Goal: Transaction & Acquisition: Purchase product/service

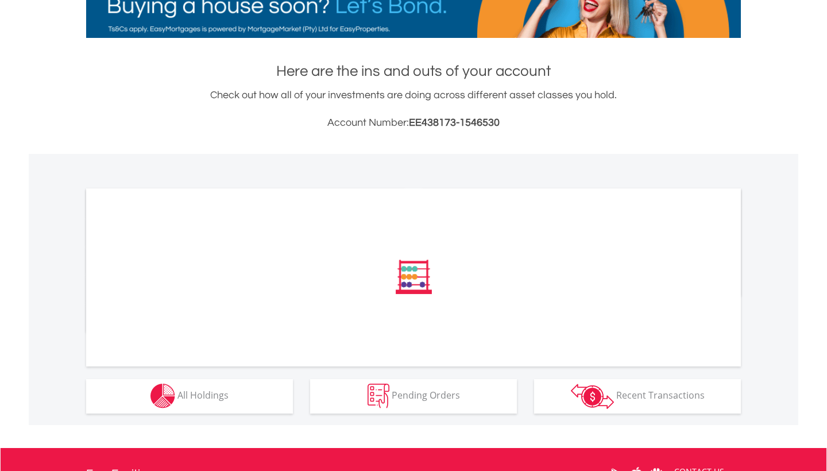
click at [240, 398] on button "Holdings All Holdings" at bounding box center [189, 396] width 207 height 34
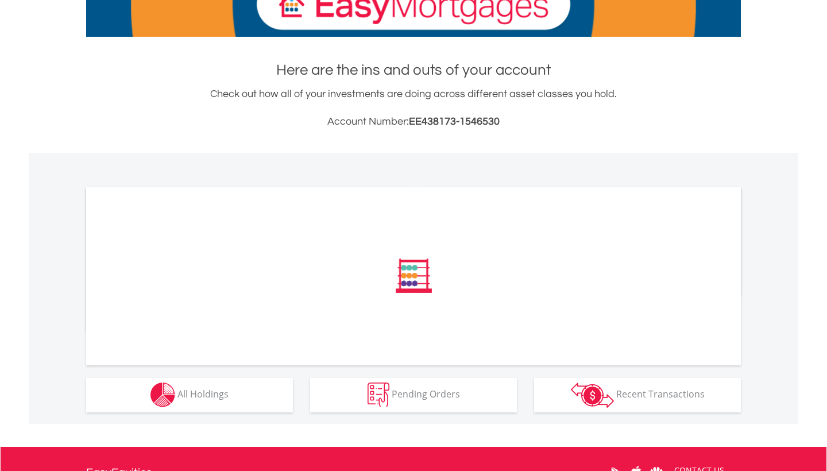
scroll to position [202, 0]
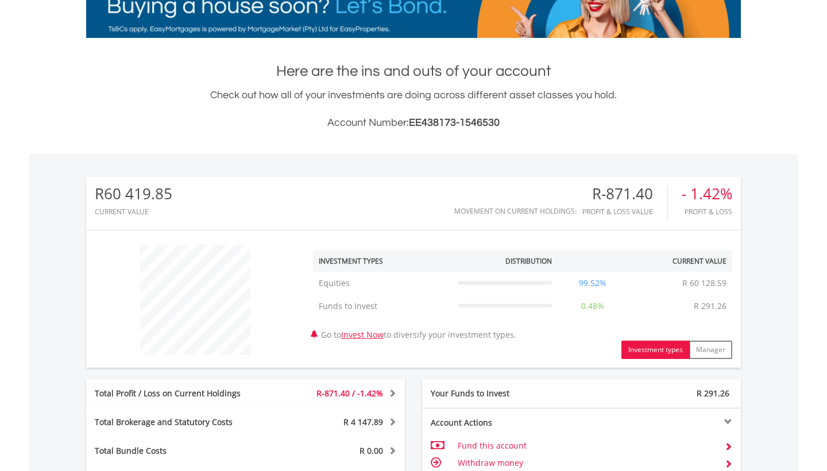
click at [237, 403] on div "Total Profit / Loss on Current Holdings R-871.40 / -1.42% Last Valuation R 60 1…" at bounding box center [245, 393] width 319 height 29
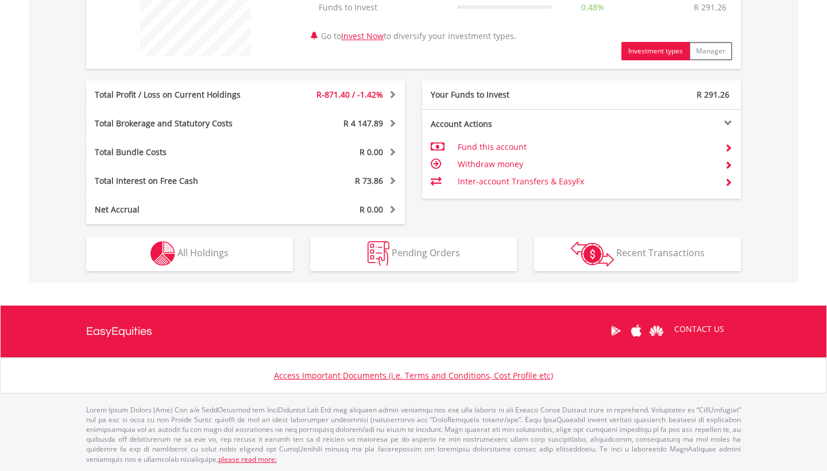
scroll to position [500, 0]
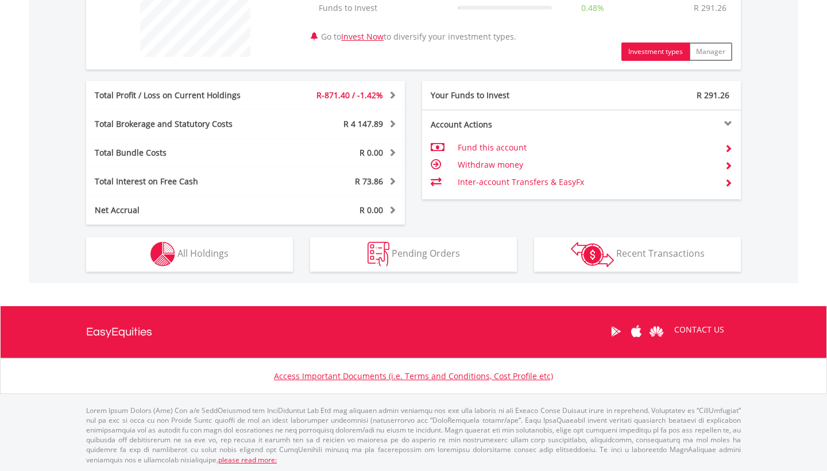
click at [220, 275] on div "R60 419.85 CURRENT VALUE Movement on Current Holdings: R-871.40 Profit & Loss V…" at bounding box center [414, 69] width 770 height 427
click at [215, 259] on span "All Holdings" at bounding box center [202, 253] width 51 height 13
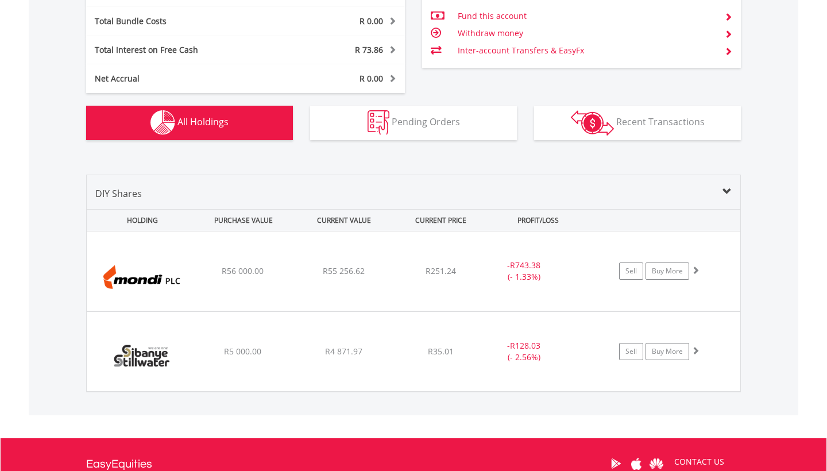
scroll to position [722, 0]
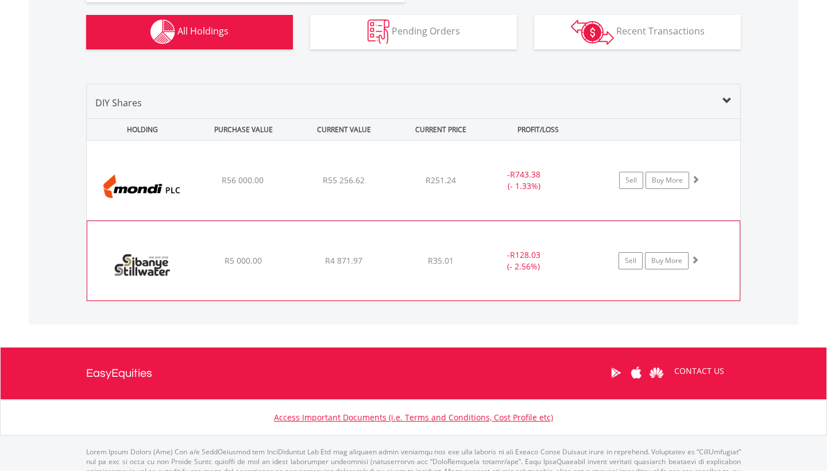
click at [156, 244] on img at bounding box center [142, 267] width 99 height 62
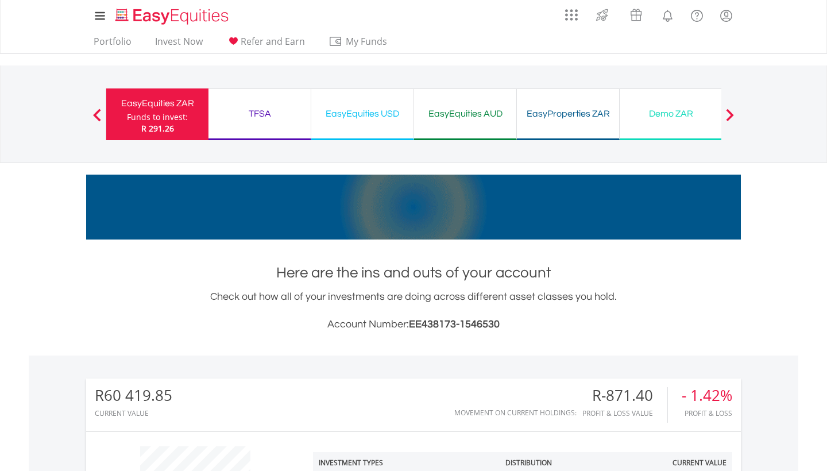
scroll to position [0, 0]
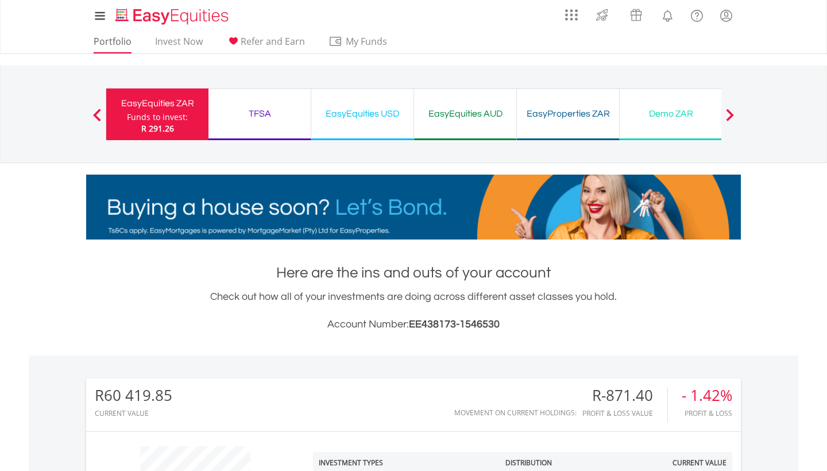
click at [116, 41] on link "Portfolio" at bounding box center [112, 45] width 47 height 18
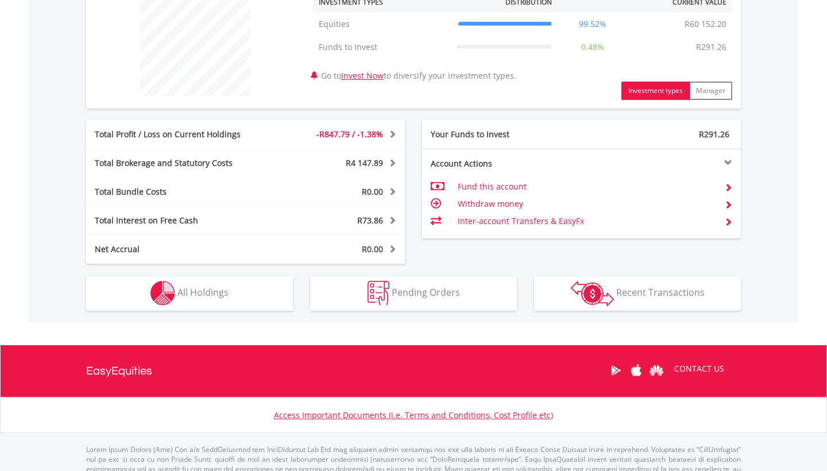
scroll to position [463, 1]
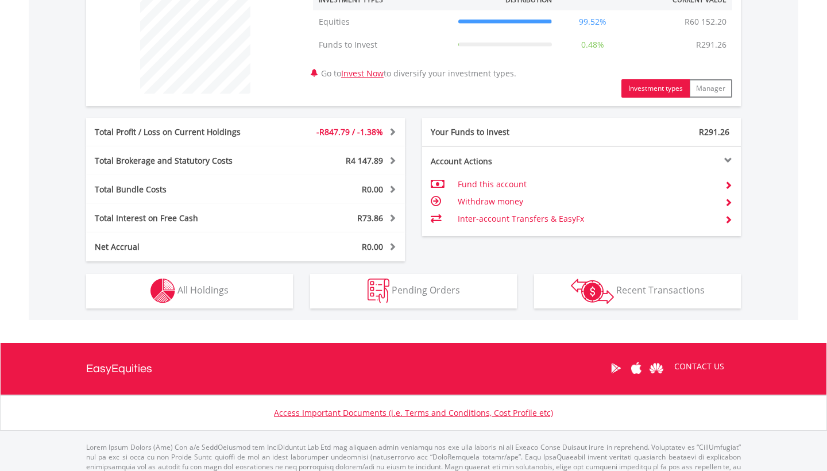
click at [252, 295] on button "Holdings All Holdings" at bounding box center [189, 291] width 207 height 34
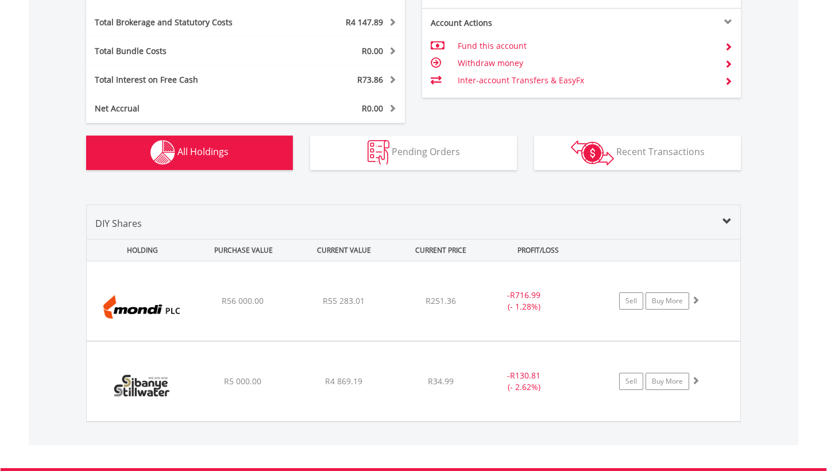
scroll to position [743, 0]
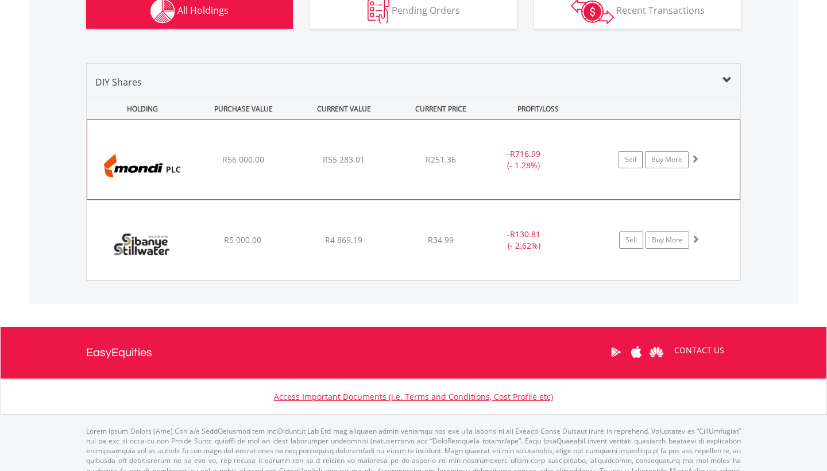
click at [455, 134] on div "﻿ Mondi PLC R56 000.00 R55 283.01 R251.36 - R716.99 (- 1.28%) Sell Buy More" at bounding box center [413, 159] width 653 height 79
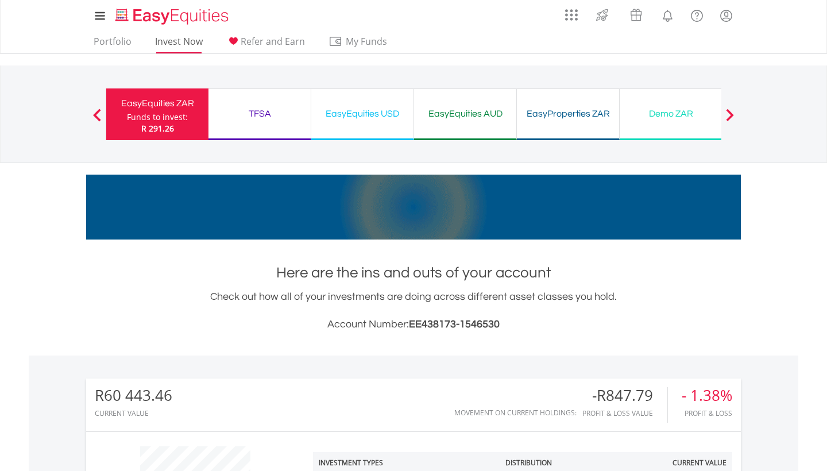
scroll to position [0, 0]
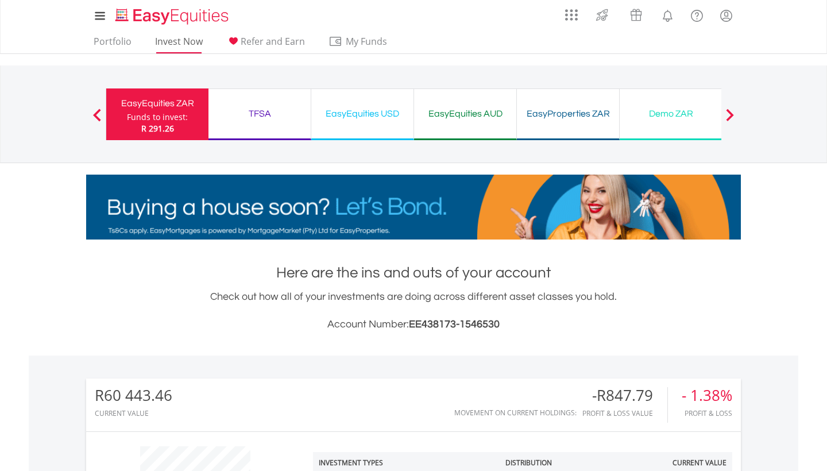
click at [180, 44] on link "Invest Now" at bounding box center [178, 45] width 57 height 18
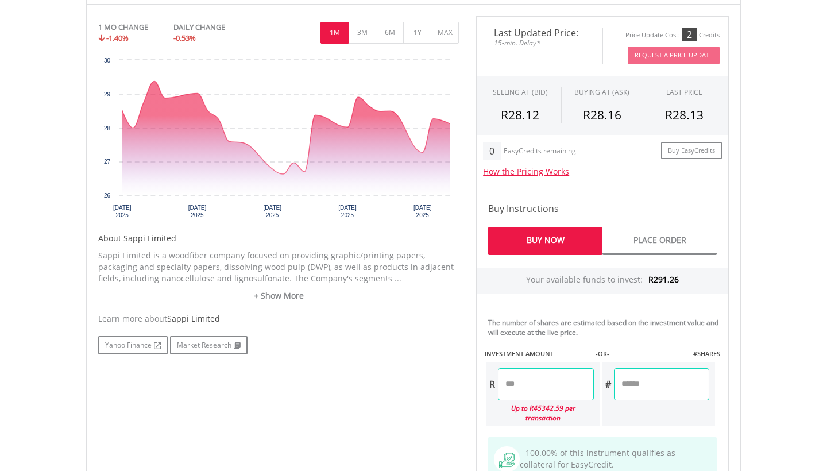
scroll to position [355, 0]
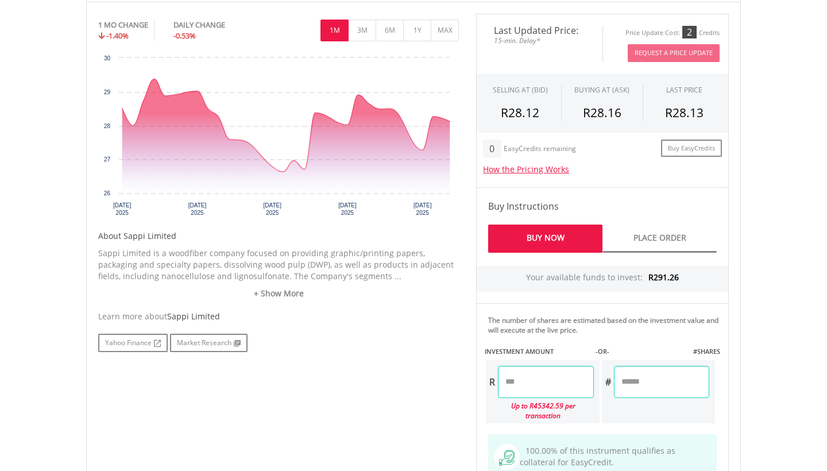
click at [543, 382] on input "number" at bounding box center [545, 382] width 95 height 32
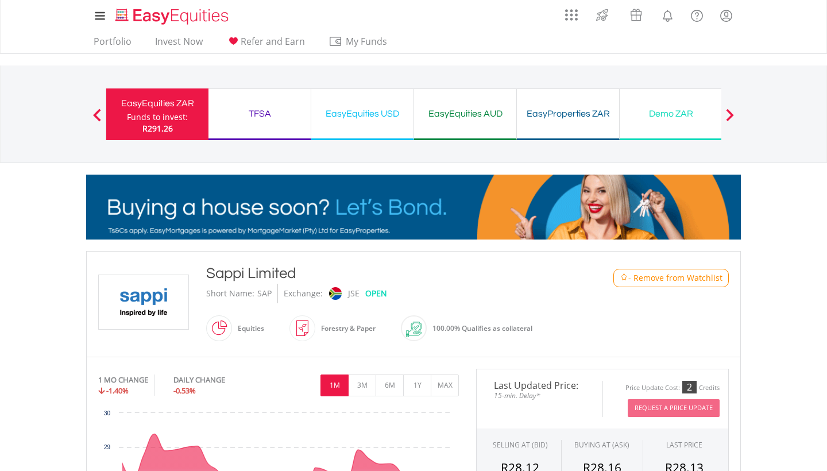
scroll to position [0, 0]
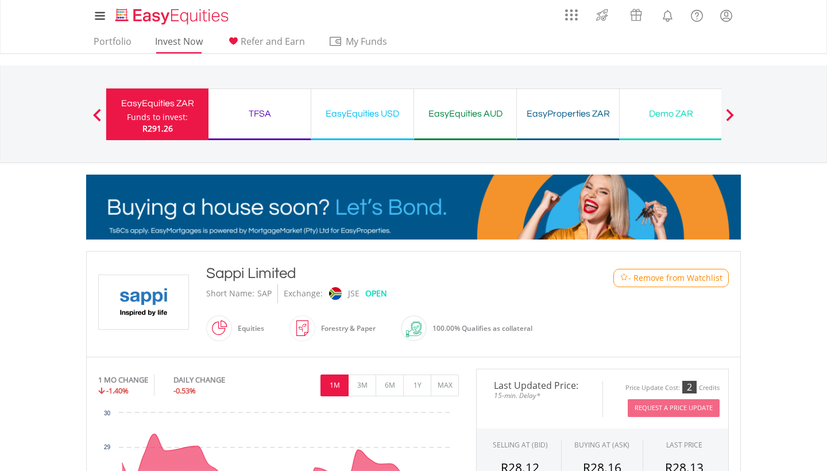
click at [184, 50] on link "Invest Now" at bounding box center [178, 45] width 57 height 18
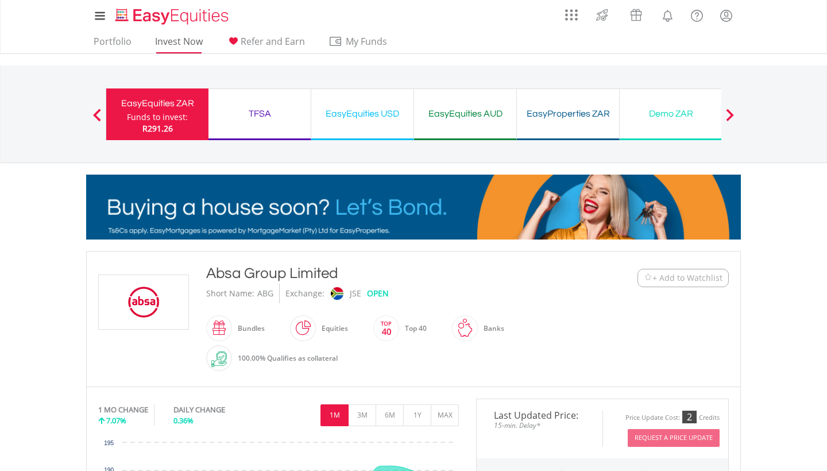
click at [175, 47] on link "Invest Now" at bounding box center [178, 45] width 57 height 18
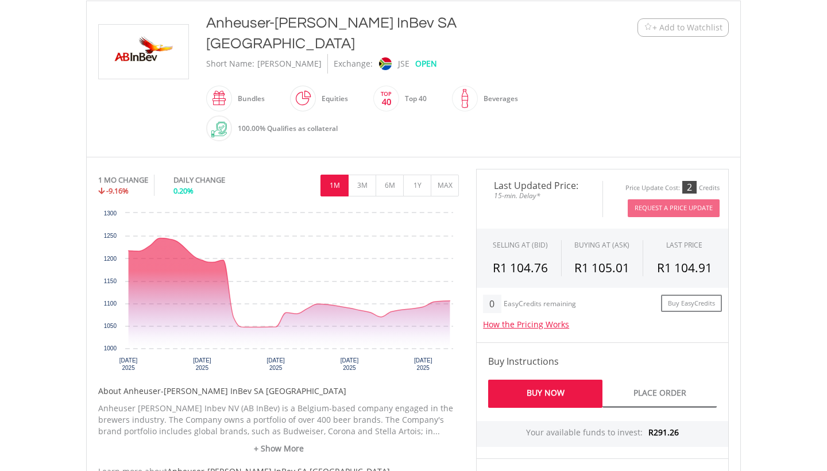
scroll to position [342, 0]
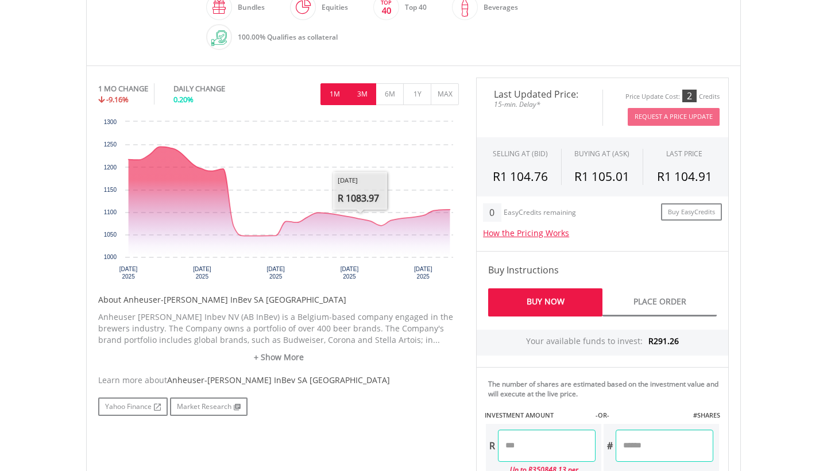
click at [362, 83] on button "3M" at bounding box center [362, 94] width 28 height 22
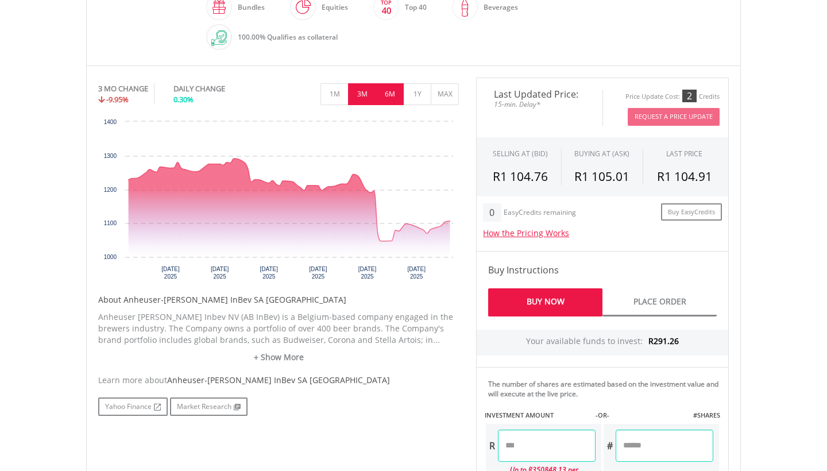
click at [398, 83] on button "6M" at bounding box center [390, 94] width 28 height 22
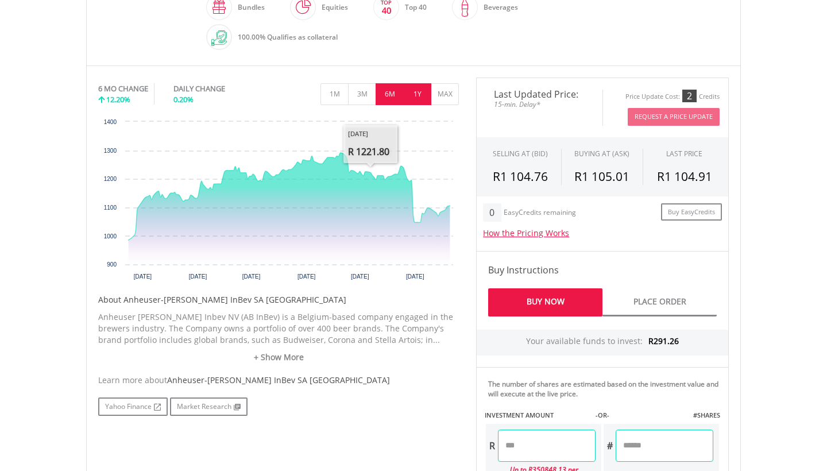
click at [414, 83] on button "1Y" at bounding box center [417, 94] width 28 height 22
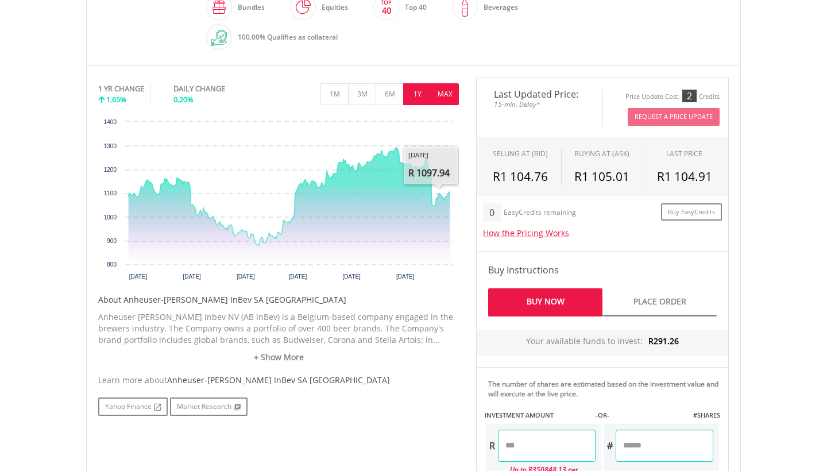
click at [442, 83] on button "MAX" at bounding box center [445, 94] width 28 height 22
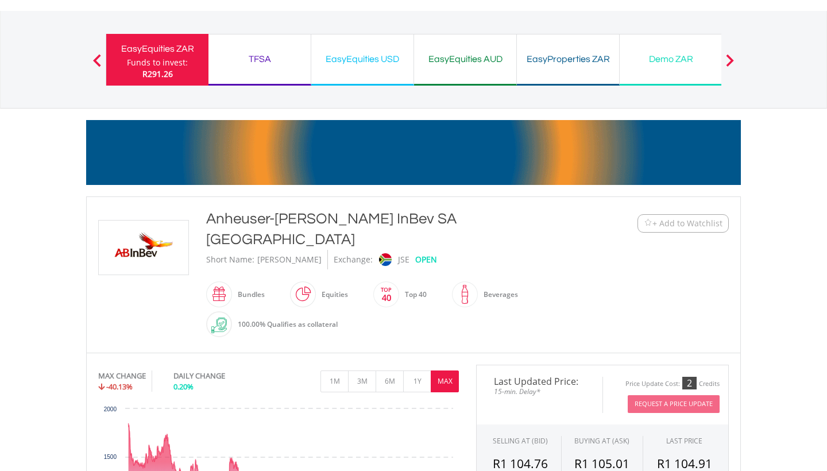
scroll to position [0, 0]
